Goal: Task Accomplishment & Management: Complete application form

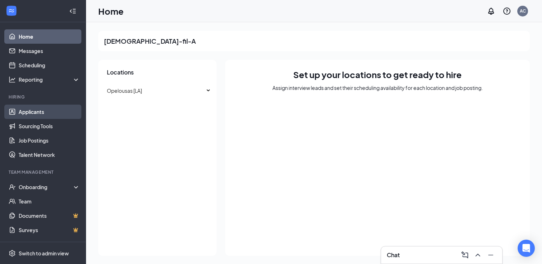
click at [44, 112] on link "Applicants" at bounding box center [49, 112] width 61 height 14
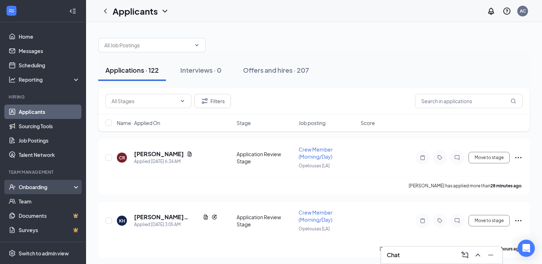
click at [45, 184] on div "Onboarding" at bounding box center [46, 186] width 55 height 7
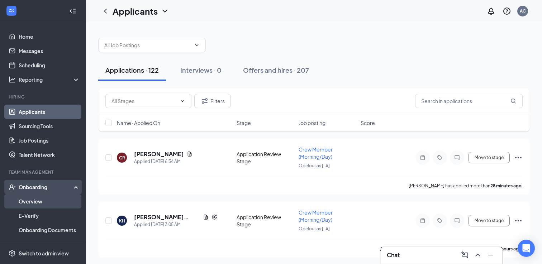
click at [40, 199] on link "Overview" at bounding box center [49, 201] width 61 height 14
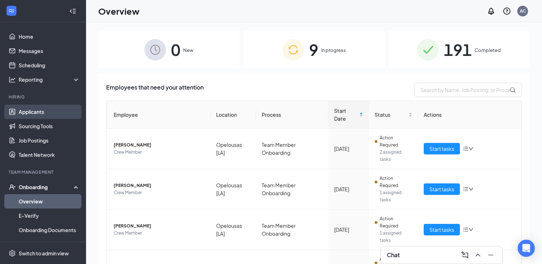
click at [47, 116] on link "Applicants" at bounding box center [49, 112] width 61 height 14
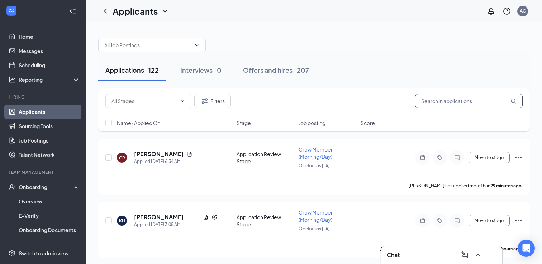
click at [423, 100] on input "text" at bounding box center [468, 101] width 107 height 14
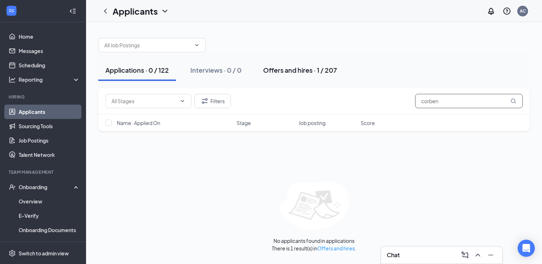
type input "corben"
click at [283, 71] on div "Offers and hires · 1 / 207" at bounding box center [300, 70] width 74 height 9
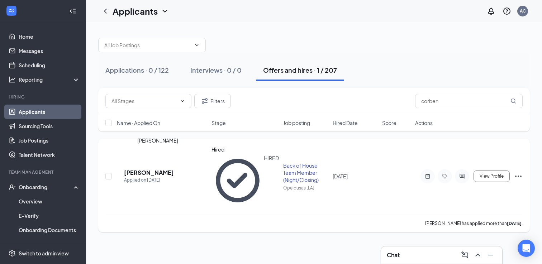
click at [159, 169] on h5 "[PERSON_NAME]" at bounding box center [149, 173] width 50 height 8
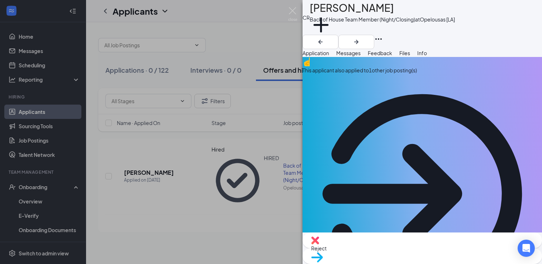
click at [40, 187] on div "CR [PERSON_NAME] Back of House Team Member (Night/Closing) at Opelousas [LA] Ad…" at bounding box center [271, 132] width 542 height 264
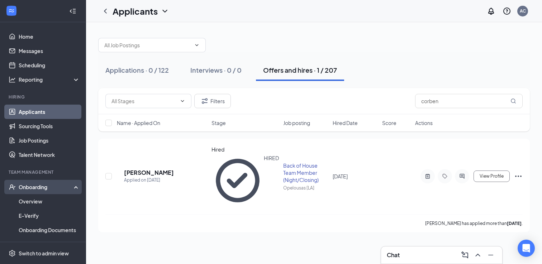
click at [34, 188] on div "Onboarding" at bounding box center [46, 186] width 55 height 7
click at [31, 200] on link "Overview" at bounding box center [49, 201] width 61 height 14
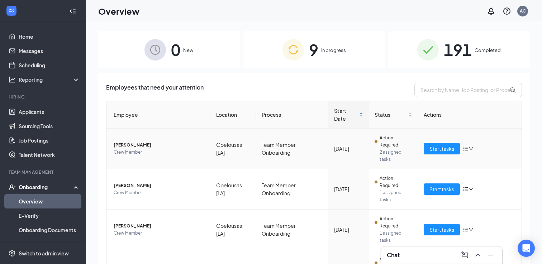
scroll to position [254, 0]
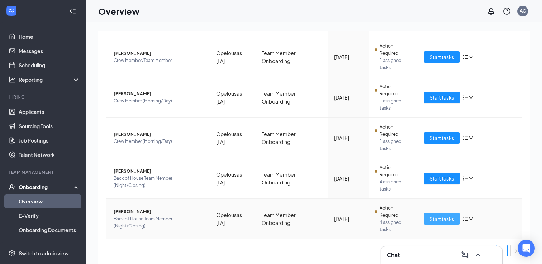
click at [437, 219] on span "Start tasks" at bounding box center [441, 219] width 25 height 8
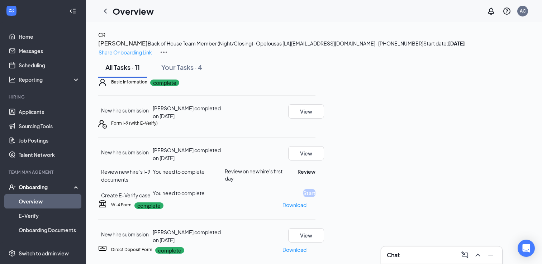
scroll to position [147, 0]
click at [315, 168] on button "Review" at bounding box center [306, 172] width 18 height 8
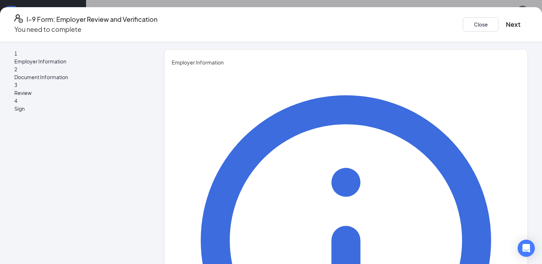
type input "[PERSON_NAME]"
type input "Cook"
type input "[EMAIL_ADDRESS][DOMAIN_NAME]"
type input "3182297952"
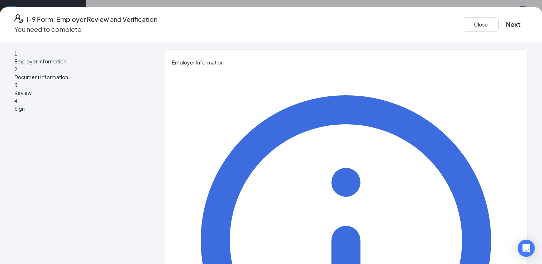
type input "Executive Director"
drag, startPoint x: 263, startPoint y: 214, endPoint x: 161, endPoint y: 210, distance: 101.8
type input "[EMAIL_ADDRESS][DEMOGRAPHIC_DATA][DOMAIN_NAME]"
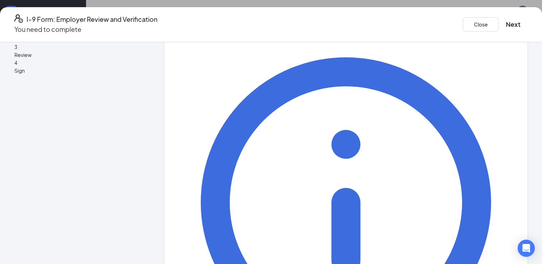
scroll to position [66, 0]
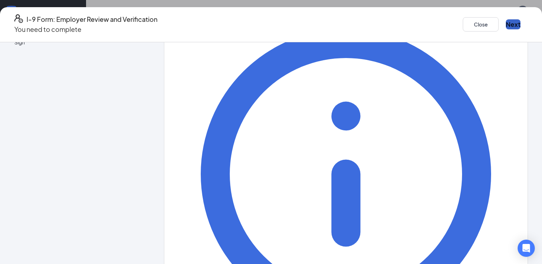
click at [505, 19] on button "Next" at bounding box center [512, 24] width 15 height 10
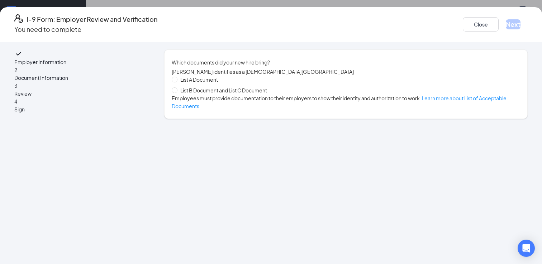
scroll to position [0, 0]
click at [177, 93] on span at bounding box center [175, 90] width 6 height 6
click at [177, 92] on input "List B Document and List C Document" at bounding box center [174, 89] width 5 height 5
radio input "true"
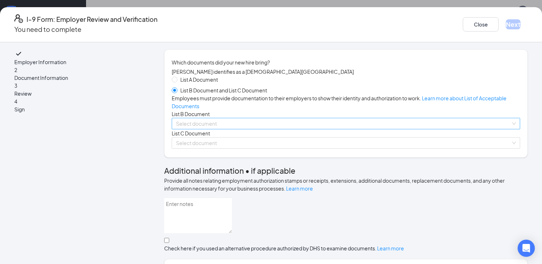
click at [208, 129] on input "search" at bounding box center [343, 123] width 335 height 11
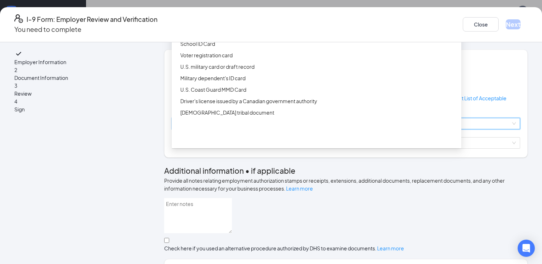
click at [248, 36] on div "ID Card issued by federal, state, or local government agency" at bounding box center [318, 32] width 277 height 8
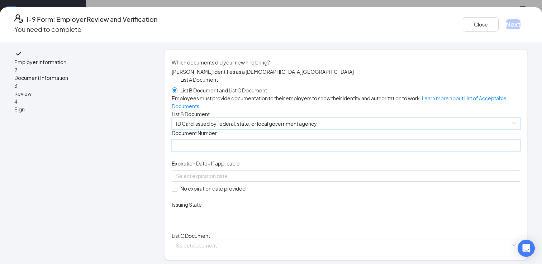
click at [217, 151] on input "Document Number" at bounding box center [346, 145] width 348 height 11
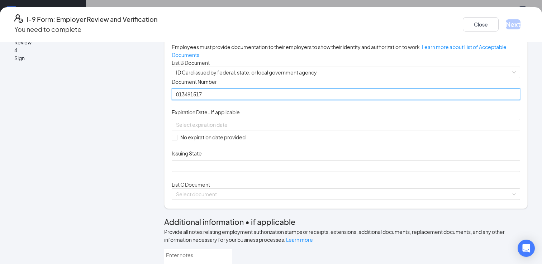
scroll to position [52, 0]
type input "013491517"
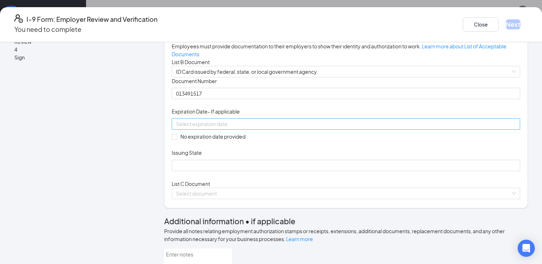
click at [312, 128] on div at bounding box center [346, 124] width 340 height 8
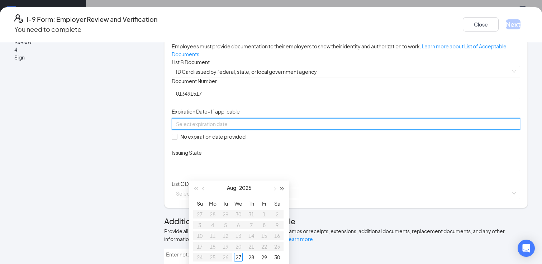
click at [283, 188] on span "button" at bounding box center [282, 189] width 4 height 4
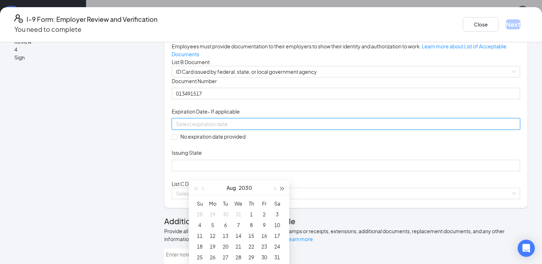
click at [283, 188] on span "button" at bounding box center [282, 189] width 4 height 4
type input "[DATE]"
click at [238, 226] on div "6" at bounding box center [238, 225] width 9 height 9
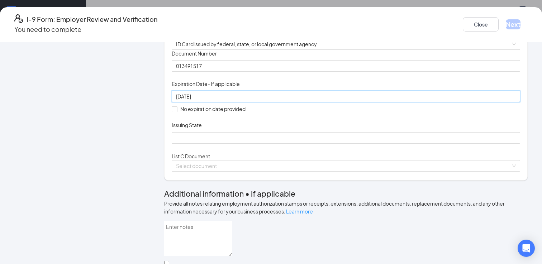
scroll to position [80, 0]
click at [232, 131] on div "Issuing State" at bounding box center [346, 126] width 348 height 10
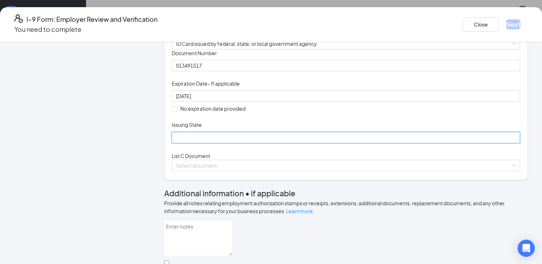
click at [215, 143] on input "Issuing State" at bounding box center [346, 137] width 348 height 11
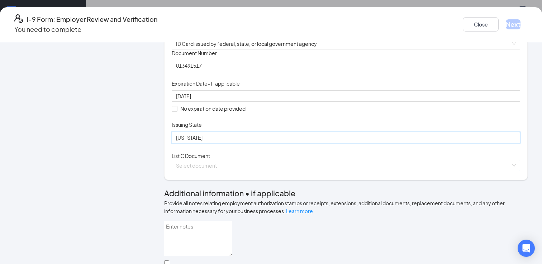
type input "[US_STATE]"
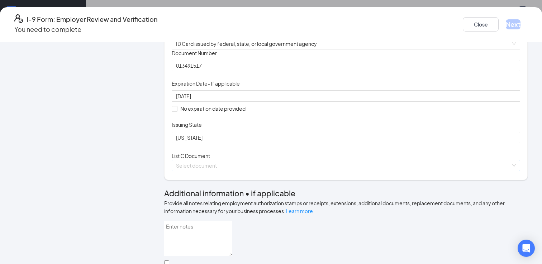
click at [226, 171] on input "search" at bounding box center [343, 165] width 335 height 11
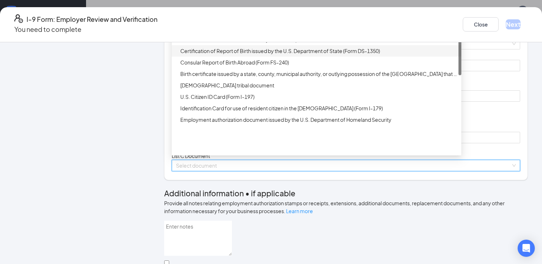
scroll to position [80, 0]
click at [260, 32] on div "Unrestricted Social Security Card" at bounding box center [318, 28] width 277 height 8
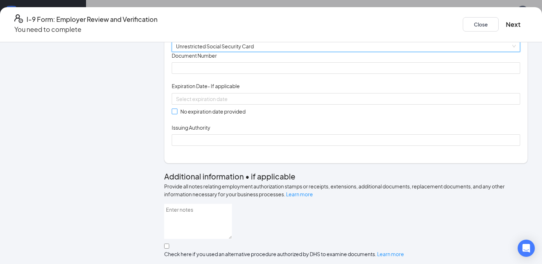
scroll to position [229, 0]
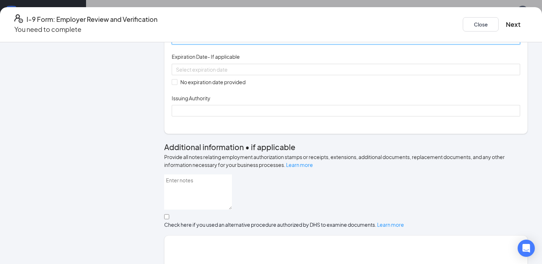
click at [207, 44] on input "Document Number" at bounding box center [346, 38] width 348 height 11
type input "516451062"
click at [195, 86] on label "No expiration date provided" at bounding box center [210, 82] width 77 height 8
click at [177, 84] on input "No expiration date provided" at bounding box center [174, 81] width 5 height 5
checkbox input "true"
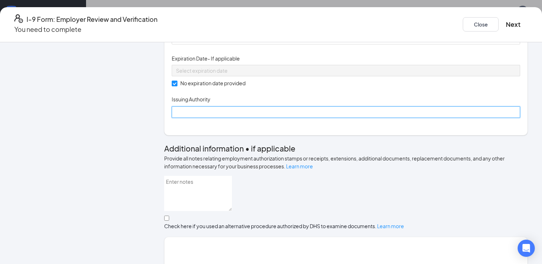
click at [200, 118] on input "Issuing Authority" at bounding box center [346, 111] width 348 height 11
type input "Social Security Administration"
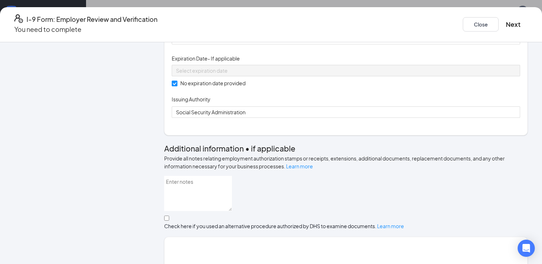
click at [364, 118] on div "Document Title Unrestricted Social Security Card Document Number 516451062 Expi…" at bounding box center [346, 70] width 348 height 95
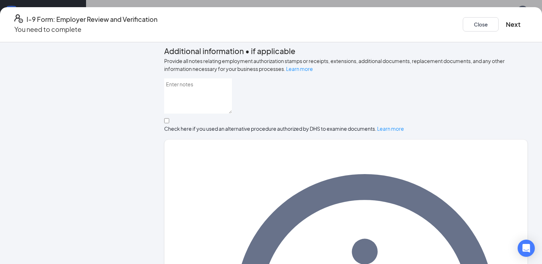
scroll to position [373, 0]
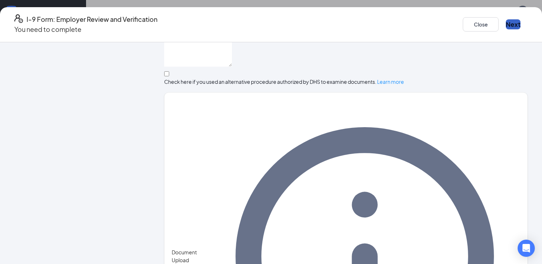
click at [505, 23] on button "Next" at bounding box center [512, 24] width 15 height 10
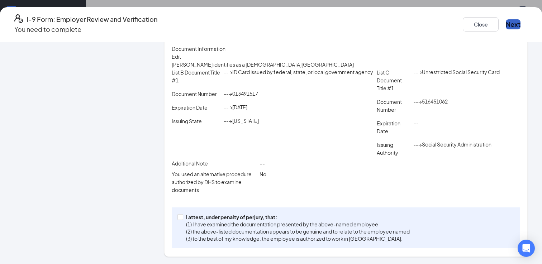
scroll to position [168, 0]
click at [182, 219] on input "I attest, under penalty of [PERSON_NAME], that: (1) I have examined the documen…" at bounding box center [179, 216] width 5 height 5
checkbox input "true"
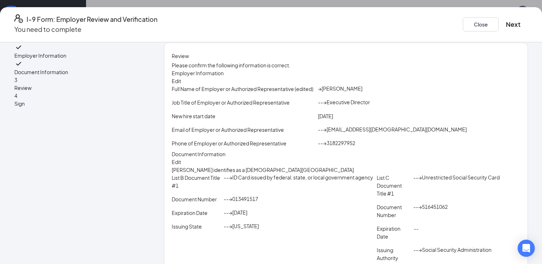
scroll to position [5, 0]
click at [505, 27] on button "Next" at bounding box center [512, 24] width 15 height 10
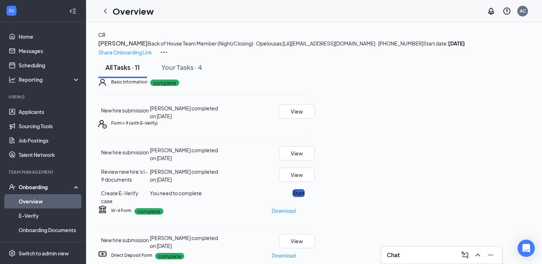
click at [304, 189] on button "Start" at bounding box center [298, 193] width 12 height 8
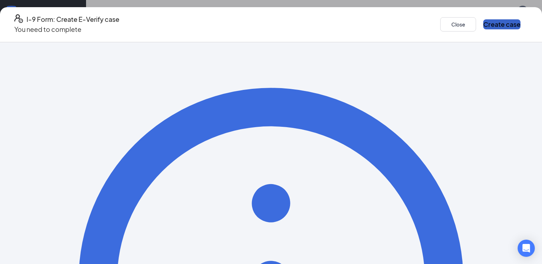
click at [483, 21] on button "Create case" at bounding box center [501, 24] width 37 height 10
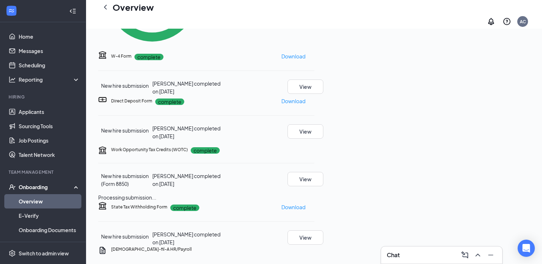
scroll to position [278, 0]
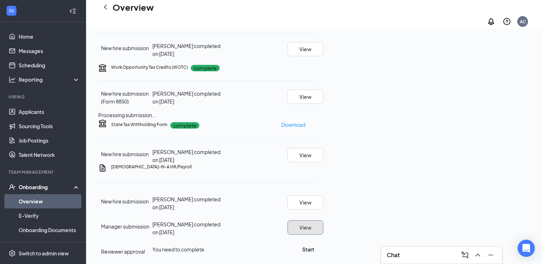
scroll to position [371, 0]
click at [314, 245] on button "Start" at bounding box center [308, 249] width 12 height 8
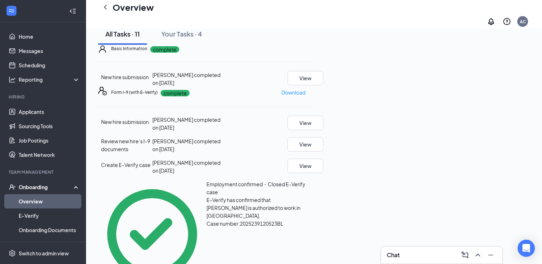
scroll to position [0, 0]
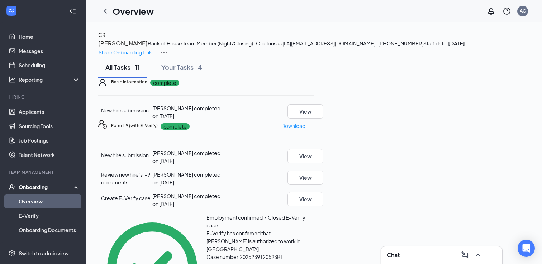
click at [56, 201] on link "Overview" at bounding box center [49, 201] width 61 height 14
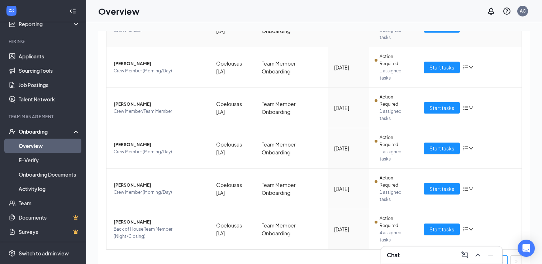
scroll to position [213, 0]
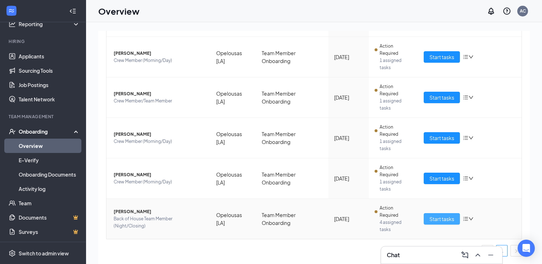
click at [433, 219] on span "Start tasks" at bounding box center [441, 219] width 25 height 8
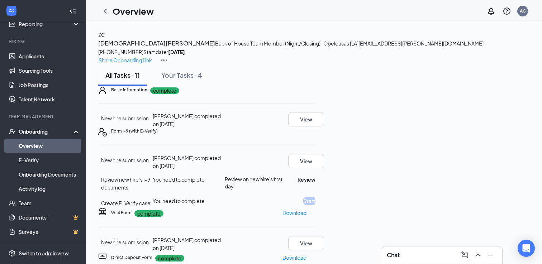
scroll to position [126, 0]
click at [315, 176] on button "Review" at bounding box center [306, 180] width 18 height 8
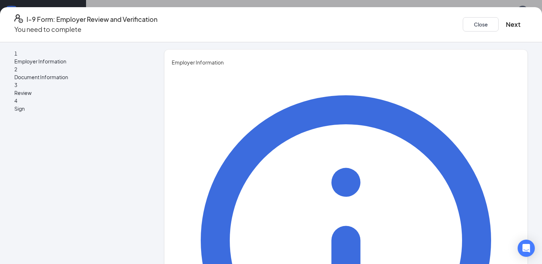
type input "[PERSON_NAME]"
type input "Cook"
type input "[EMAIL_ADDRESS][DOMAIN_NAME]"
type input "3182297952"
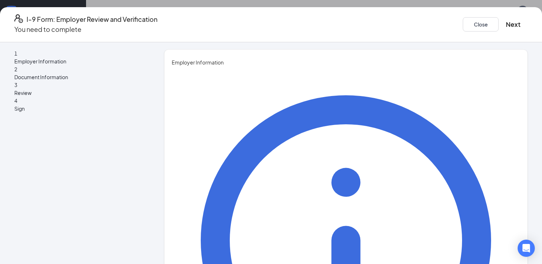
type input "Executive Director"
drag, startPoint x: 263, startPoint y: 216, endPoint x: 167, endPoint y: 210, distance: 95.8
type input "[EMAIL_ADDRESS][DEMOGRAPHIC_DATA][DOMAIN_NAME]"
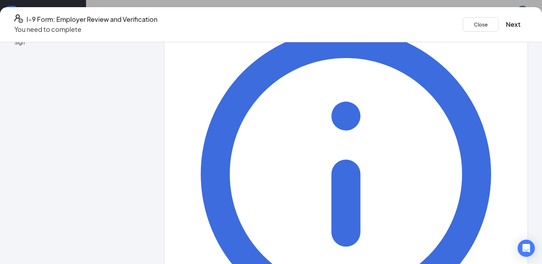
click at [462, 28] on div "Close Next" at bounding box center [494, 24] width 65 height 20
click at [505, 22] on button "Next" at bounding box center [512, 24] width 15 height 10
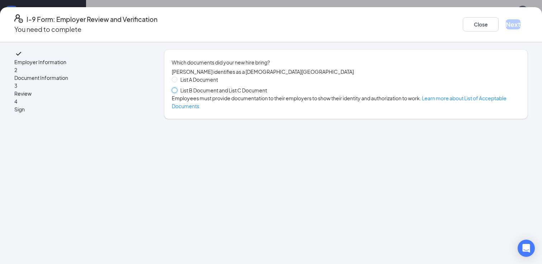
click at [177, 92] on input "List B Document and List C Document" at bounding box center [174, 89] width 5 height 5
radio input "true"
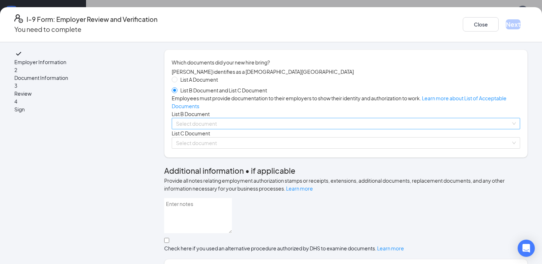
click at [227, 129] on input "search" at bounding box center [343, 123] width 335 height 11
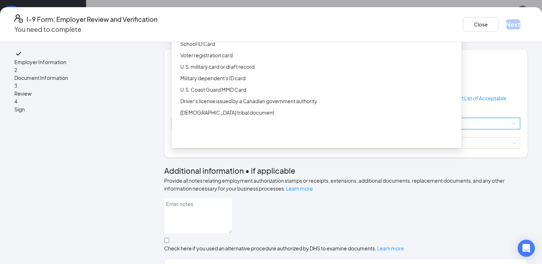
click at [273, 27] on div "Driver’s License issued by U.S State or outlying US possession" at bounding box center [316, 20] width 289 height 11
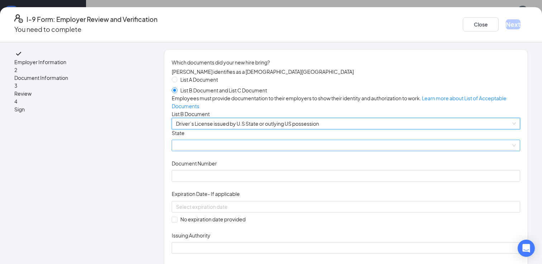
click at [255, 151] on span at bounding box center [346, 145] width 340 height 11
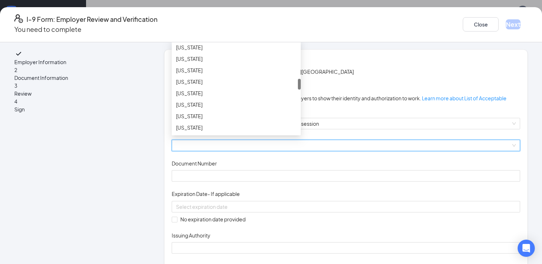
scroll to position [320, 0]
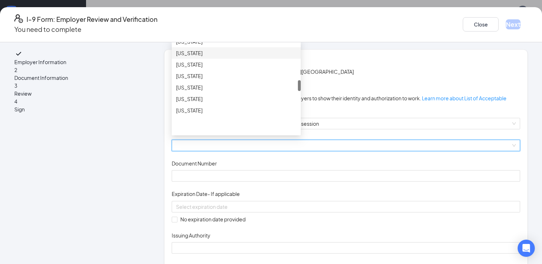
click at [264, 57] on div "[US_STATE]" at bounding box center [236, 53] width 120 height 8
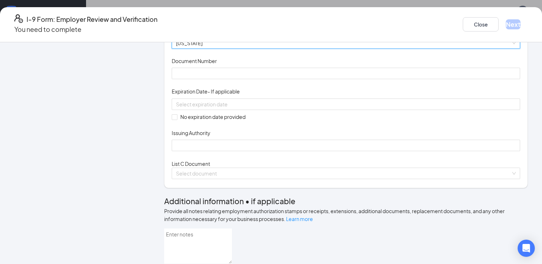
scroll to position [135, 0]
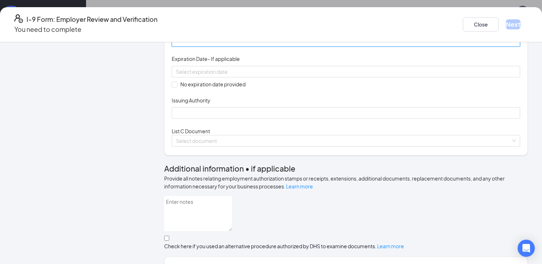
click at [244, 47] on input "Document Number" at bounding box center [346, 40] width 348 height 11
type input "012819378"
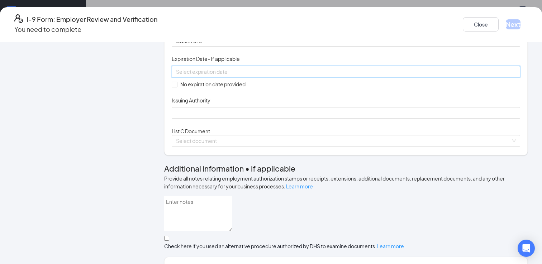
click at [250, 76] on input at bounding box center [345, 72] width 338 height 8
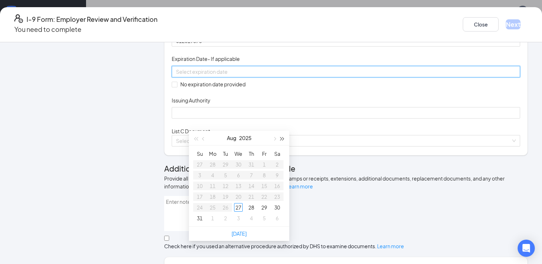
click at [284, 139] on button "button" at bounding box center [282, 138] width 8 height 14
click at [205, 138] on span "button" at bounding box center [204, 139] width 4 height 4
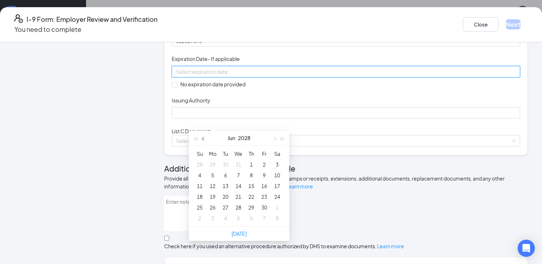
click at [205, 138] on span "button" at bounding box center [204, 139] width 4 height 4
type input "[DATE]"
click at [238, 208] on div "29" at bounding box center [238, 207] width 9 height 9
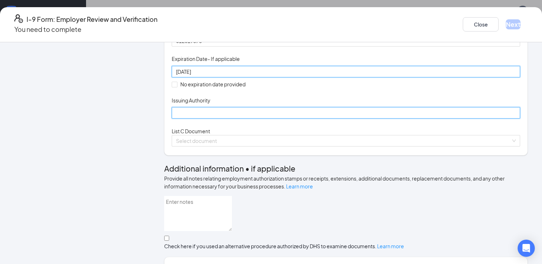
click at [229, 119] on input "Issuing Authority" at bounding box center [346, 112] width 348 height 11
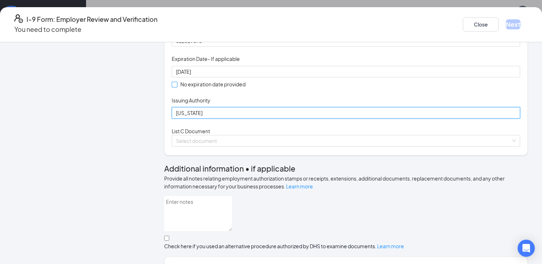
type input "[US_STATE]"
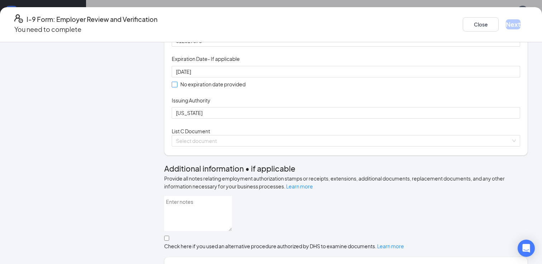
click at [248, 88] on label "No expiration date provided" at bounding box center [210, 84] width 77 height 8
click at [177, 87] on input "No expiration date provided" at bounding box center [174, 84] width 5 height 5
checkbox input "true"
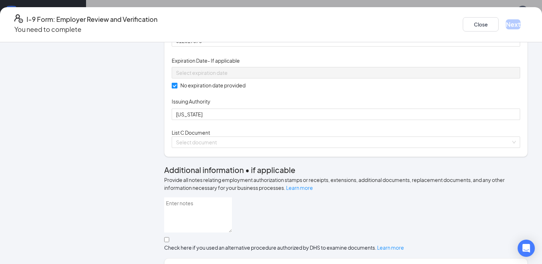
click at [177, 88] on input "No expiration date provided" at bounding box center [174, 85] width 5 height 5
checkbox input "false"
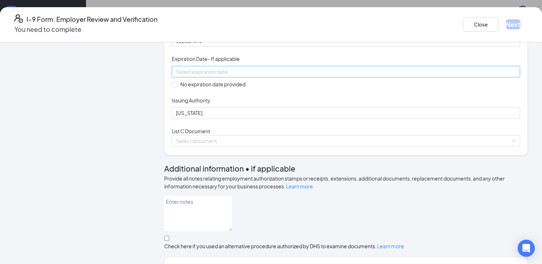
click at [231, 76] on input at bounding box center [345, 72] width 338 height 8
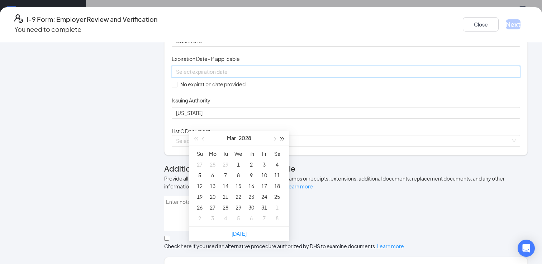
click at [282, 139] on span "button" at bounding box center [282, 139] width 4 height 4
click at [203, 137] on span "button" at bounding box center [204, 139] width 4 height 4
click at [197, 137] on button "button" at bounding box center [196, 138] width 8 height 14
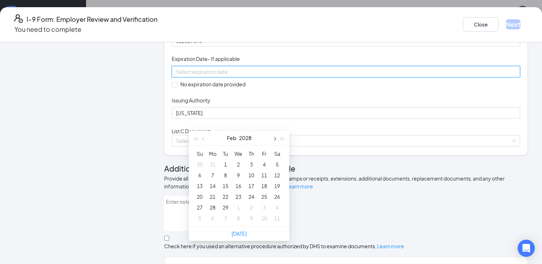
click at [273, 139] on span "button" at bounding box center [274, 139] width 4 height 4
type input "[DATE]"
click at [238, 207] on div "29" at bounding box center [238, 207] width 9 height 9
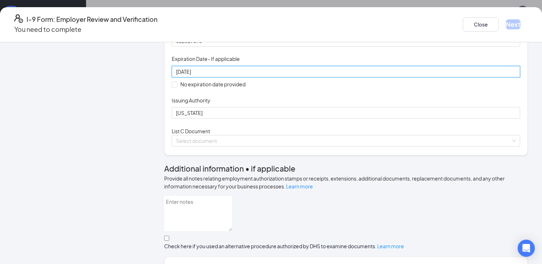
click at [360, 119] on div "Document Title Driver’s License issued by U.S State or outlying US possession S…" at bounding box center [346, 56] width 348 height 125
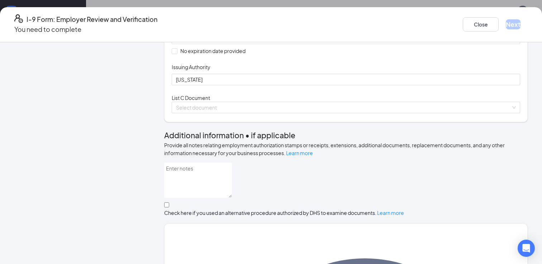
scroll to position [182, 0]
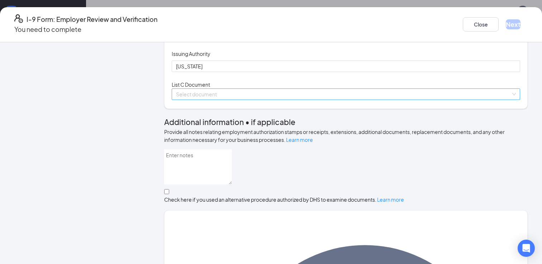
click at [260, 100] on input "search" at bounding box center [343, 94] width 335 height 11
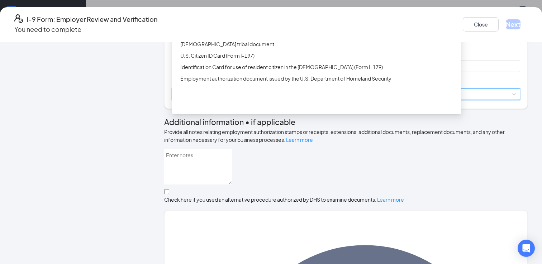
click at [277, 37] on div "Birth certificate issued by a state, county, municipal authority, or outlying p…" at bounding box center [318, 33] width 277 height 8
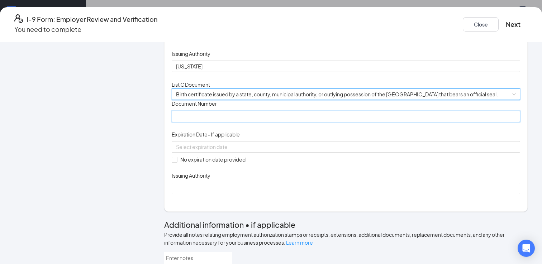
click at [255, 122] on input "Document Number" at bounding box center [346, 116] width 348 height 11
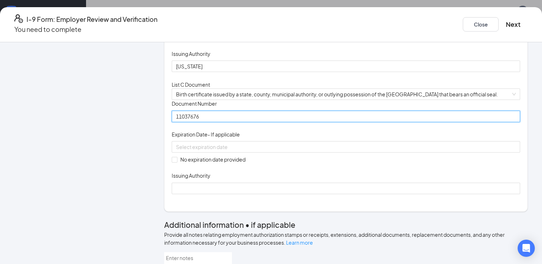
type input "11037676"
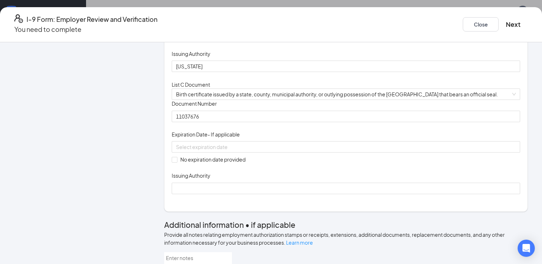
click at [342, 194] on div "Document Title Birth certificate issued by a state, county, municipal authority…" at bounding box center [346, 147] width 348 height 94
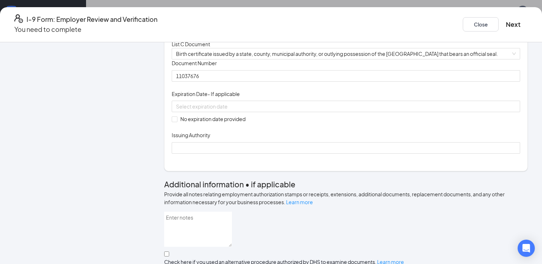
scroll to position [231, 0]
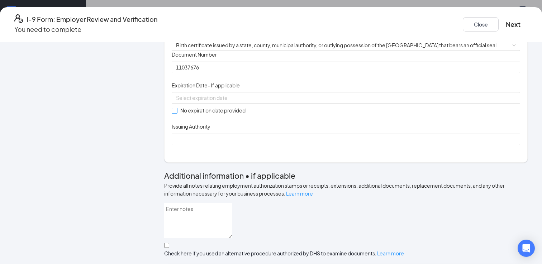
click at [177, 113] on input "No expiration date provided" at bounding box center [174, 110] width 5 height 5
checkbox input "true"
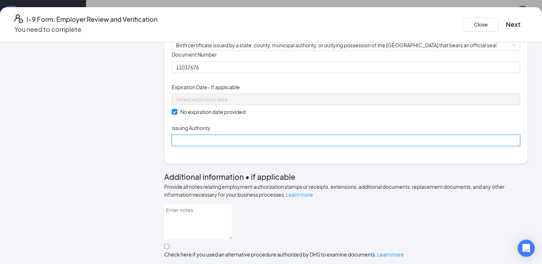
click at [208, 146] on input "Issuing Authority" at bounding box center [346, 140] width 348 height 11
type input "State of [US_STATE]"
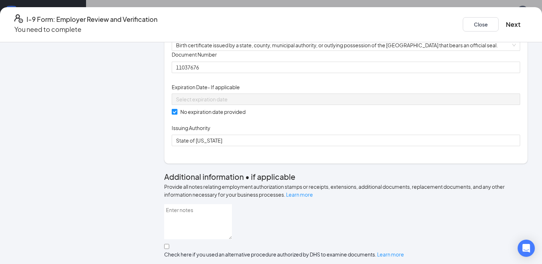
click at [404, 146] on div "Document Title Birth certificate issued by a state, county, municipal authority…" at bounding box center [346, 98] width 348 height 95
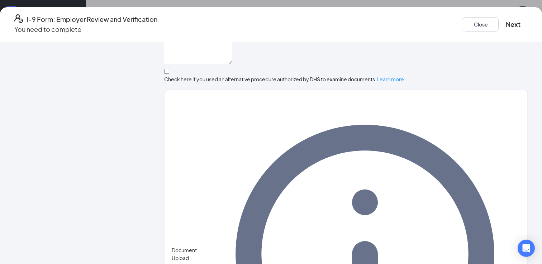
scroll to position [406, 0]
click at [505, 19] on button "Next" at bounding box center [512, 24] width 15 height 10
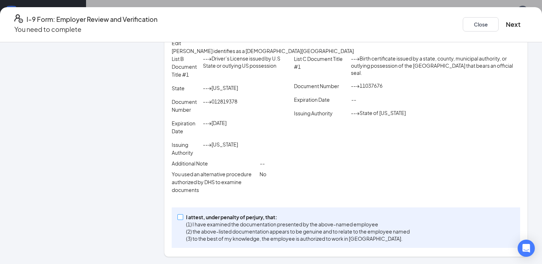
click at [201, 219] on span "I attest, under penalty of [PERSON_NAME], that: (1) I have examined the documen…" at bounding box center [297, 227] width 229 height 29
click at [182, 219] on input "I attest, under penalty of [PERSON_NAME], that: (1) I have examined the documen…" at bounding box center [179, 216] width 5 height 5
checkbox input "true"
click at [505, 20] on button "Next" at bounding box center [512, 24] width 15 height 10
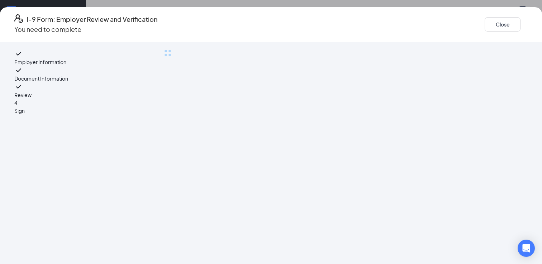
scroll to position [0, 0]
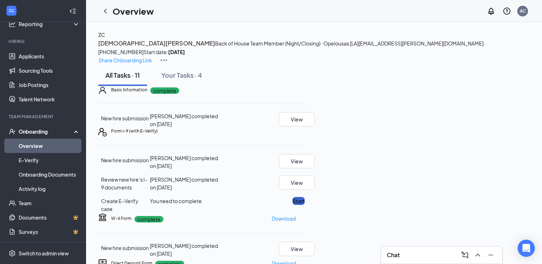
click at [304, 197] on button "Start" at bounding box center [298, 201] width 12 height 8
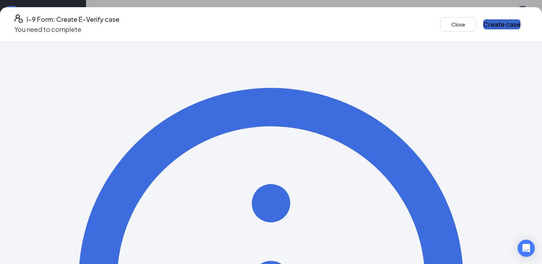
click at [483, 21] on button "Create case" at bounding box center [501, 24] width 37 height 10
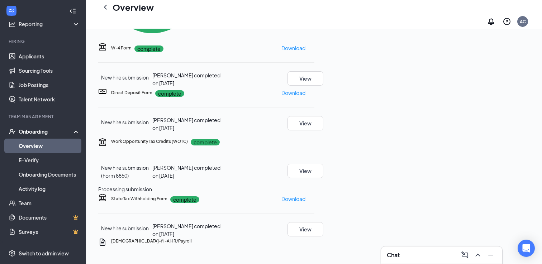
scroll to position [167, 0]
